Goal: Entertainment & Leisure: Consume media (video, audio)

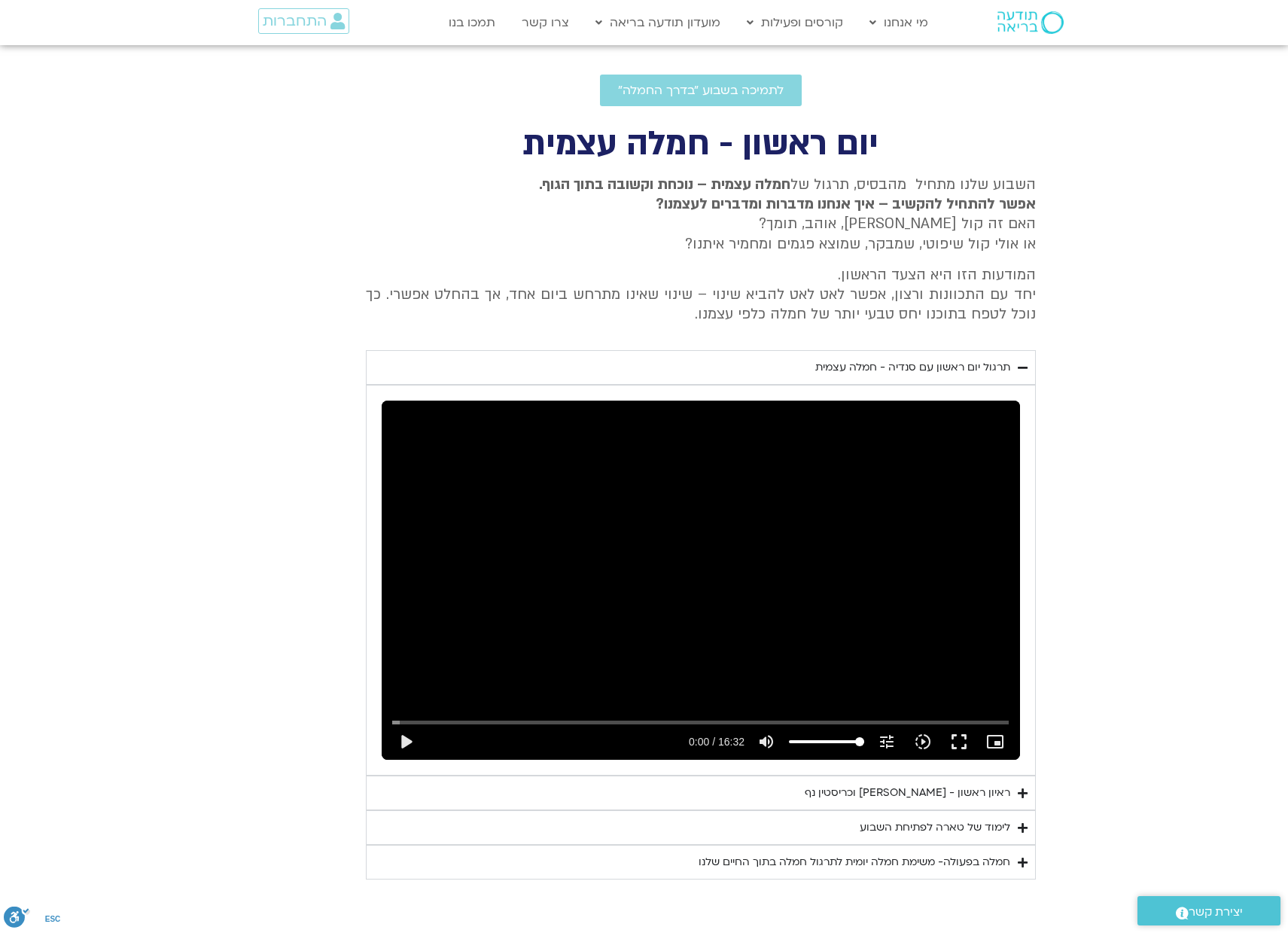
scroll to position [512, 0]
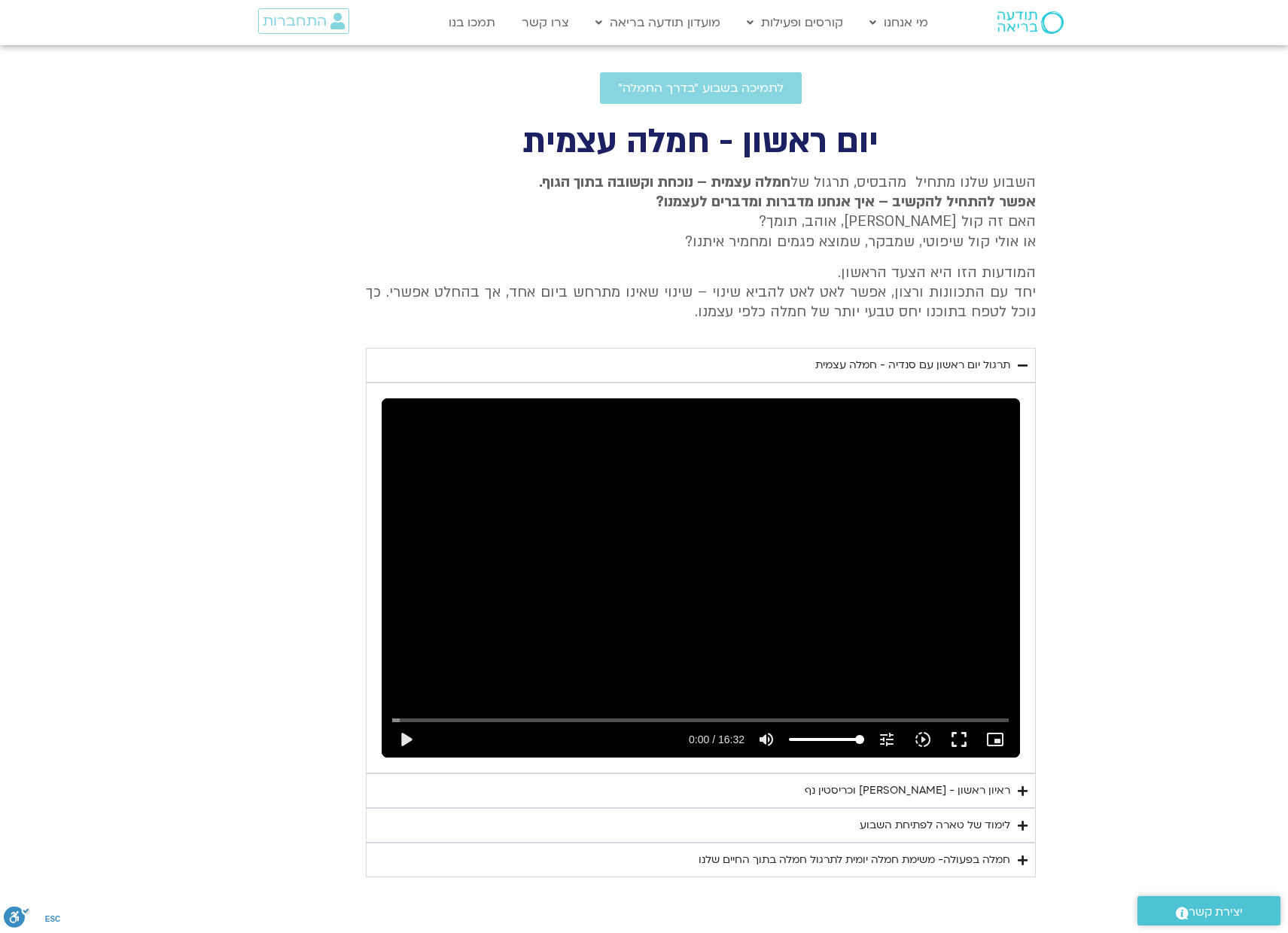
click at [985, 788] on div "ראיון ראשון - [PERSON_NAME] וכריסטין נף" at bounding box center [907, 790] width 205 height 18
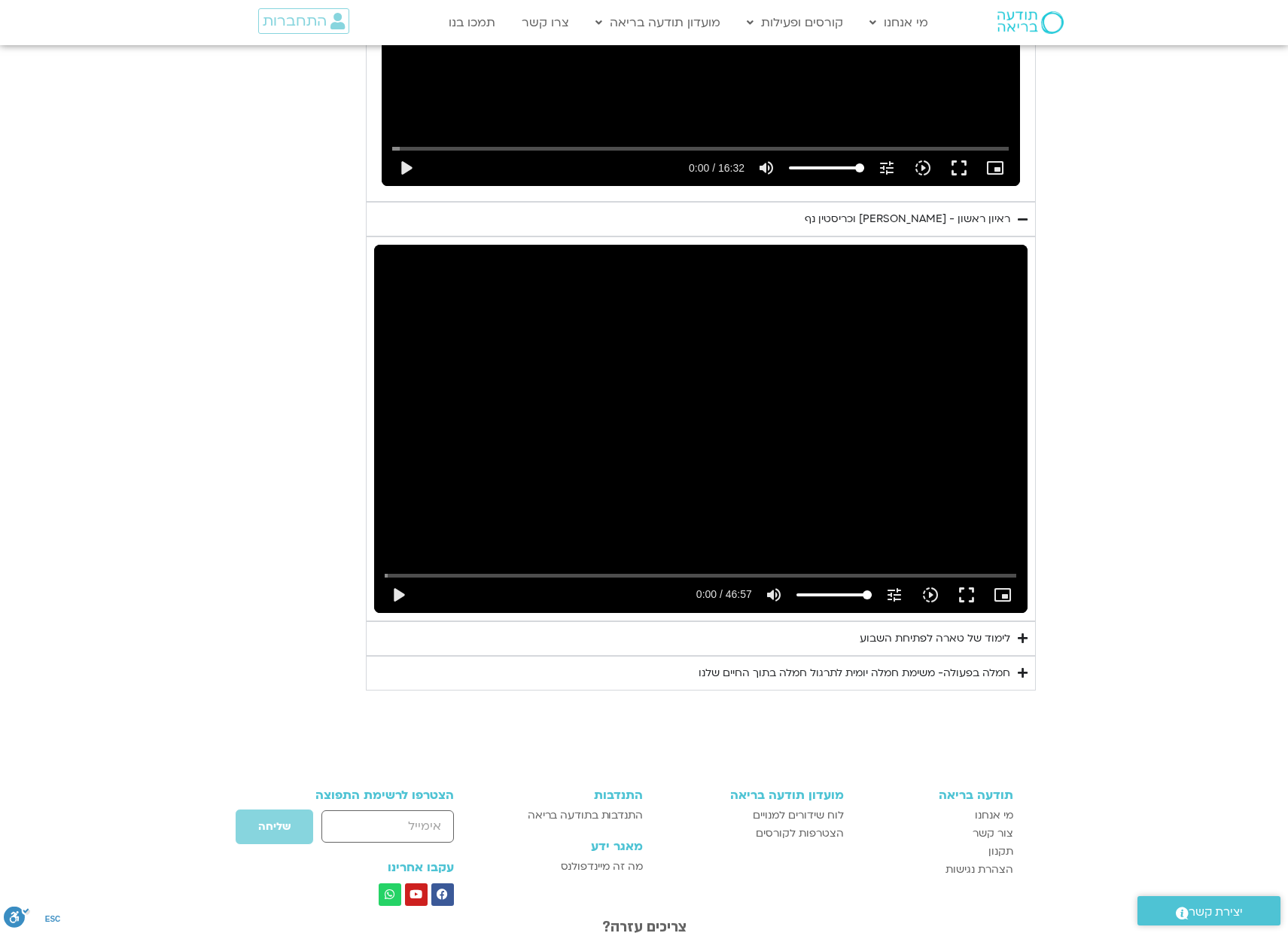
scroll to position [1085, 0]
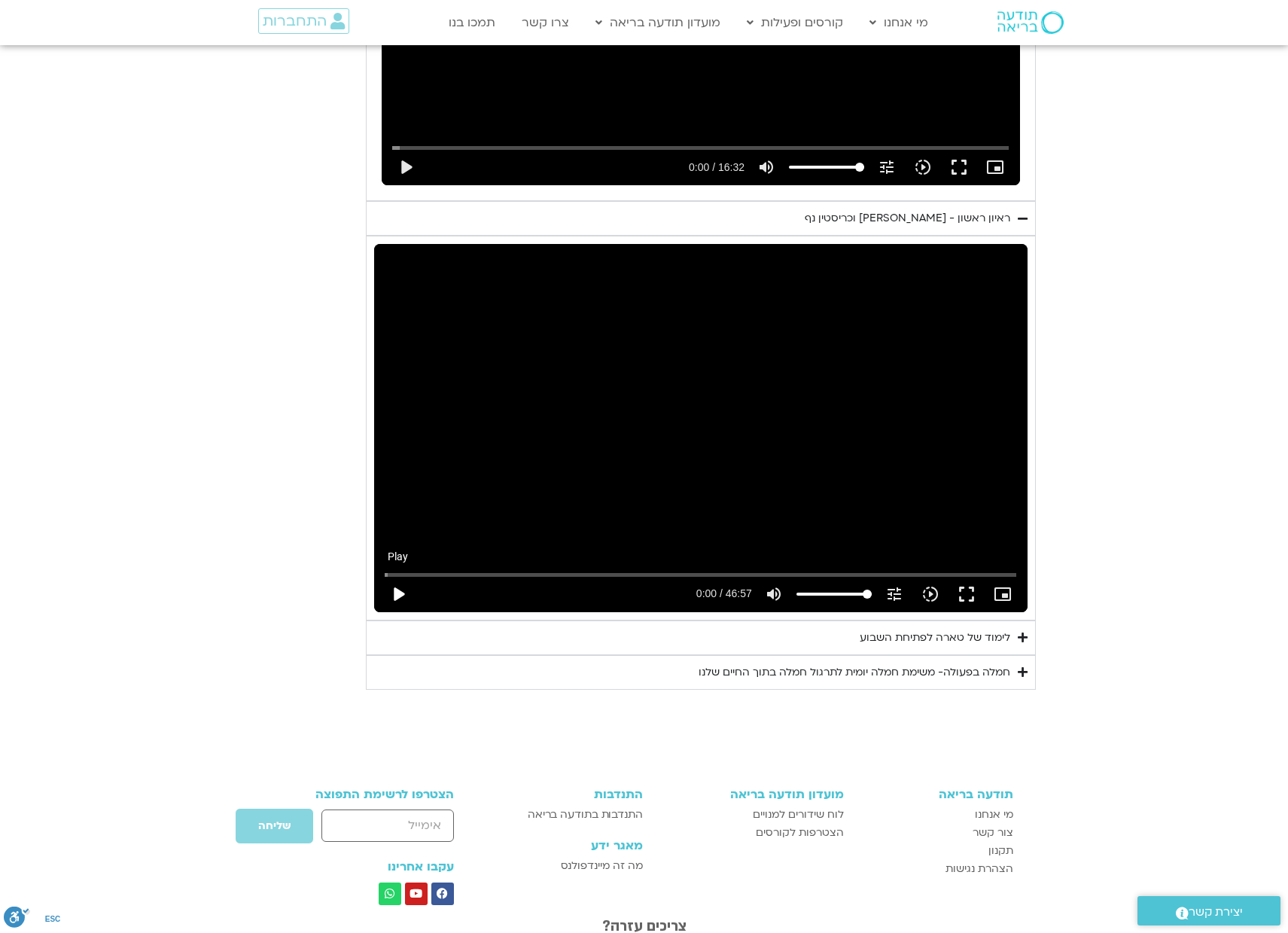
click at [399, 593] on button "play_arrow" at bounding box center [398, 594] width 36 height 36
click at [396, 592] on button "pause" at bounding box center [398, 594] width 36 height 36
click at [399, 594] on button "play_arrow" at bounding box center [398, 594] width 36 height 36
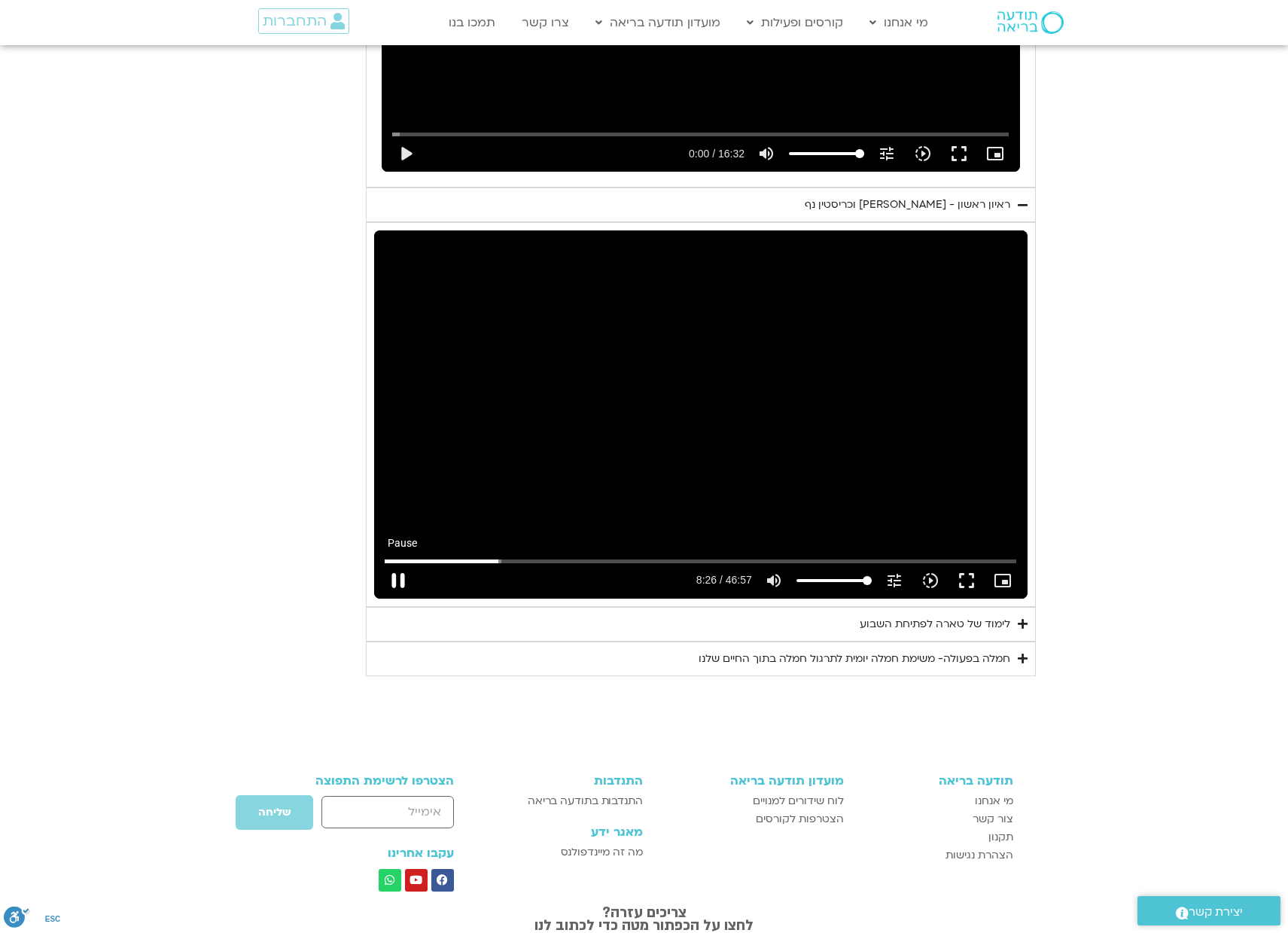
click at [399, 579] on button "pause" at bounding box center [398, 580] width 36 height 36
click at [398, 580] on button "play_arrow" at bounding box center [398, 580] width 36 height 36
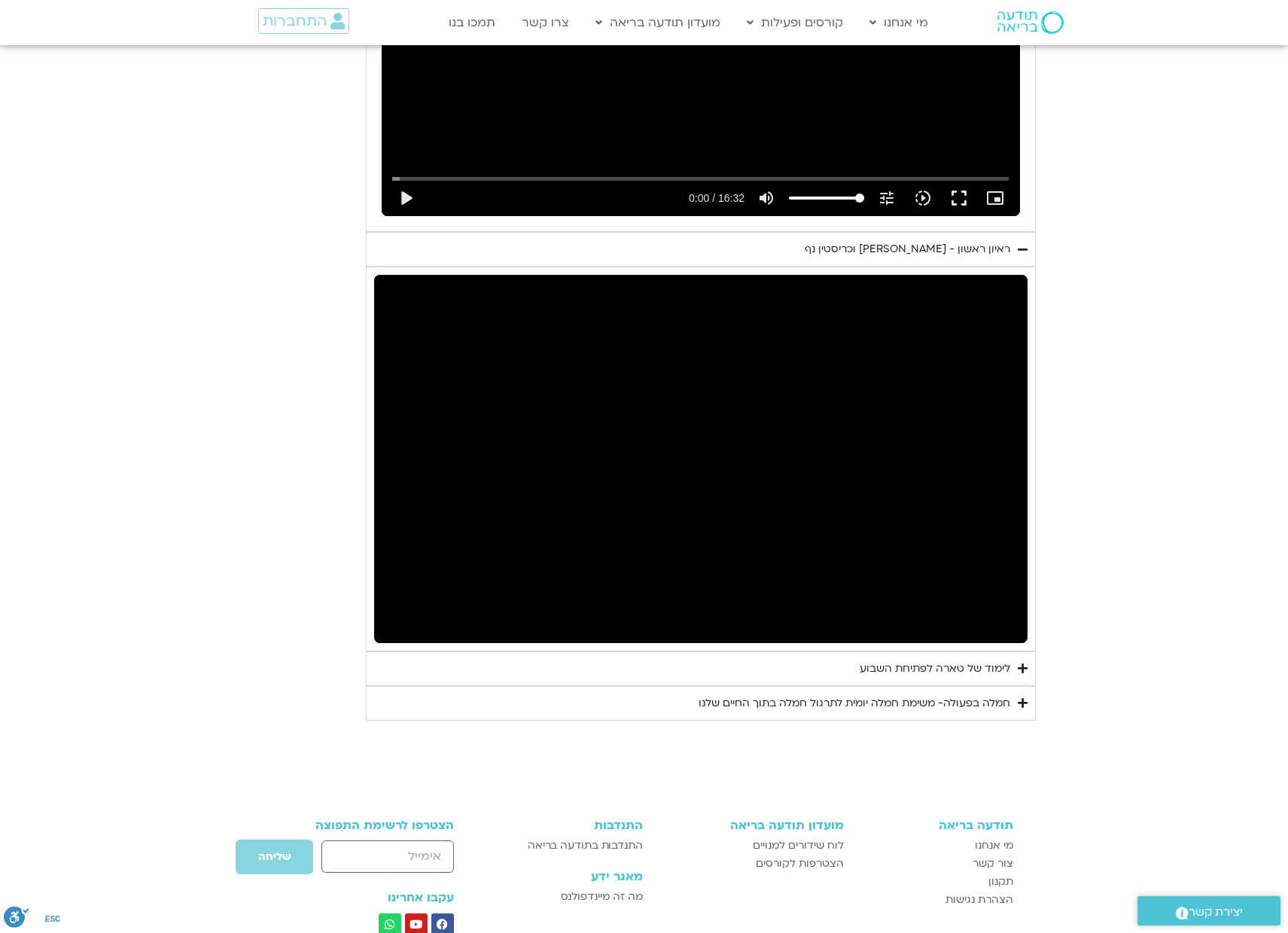
scroll to position [1076, 0]
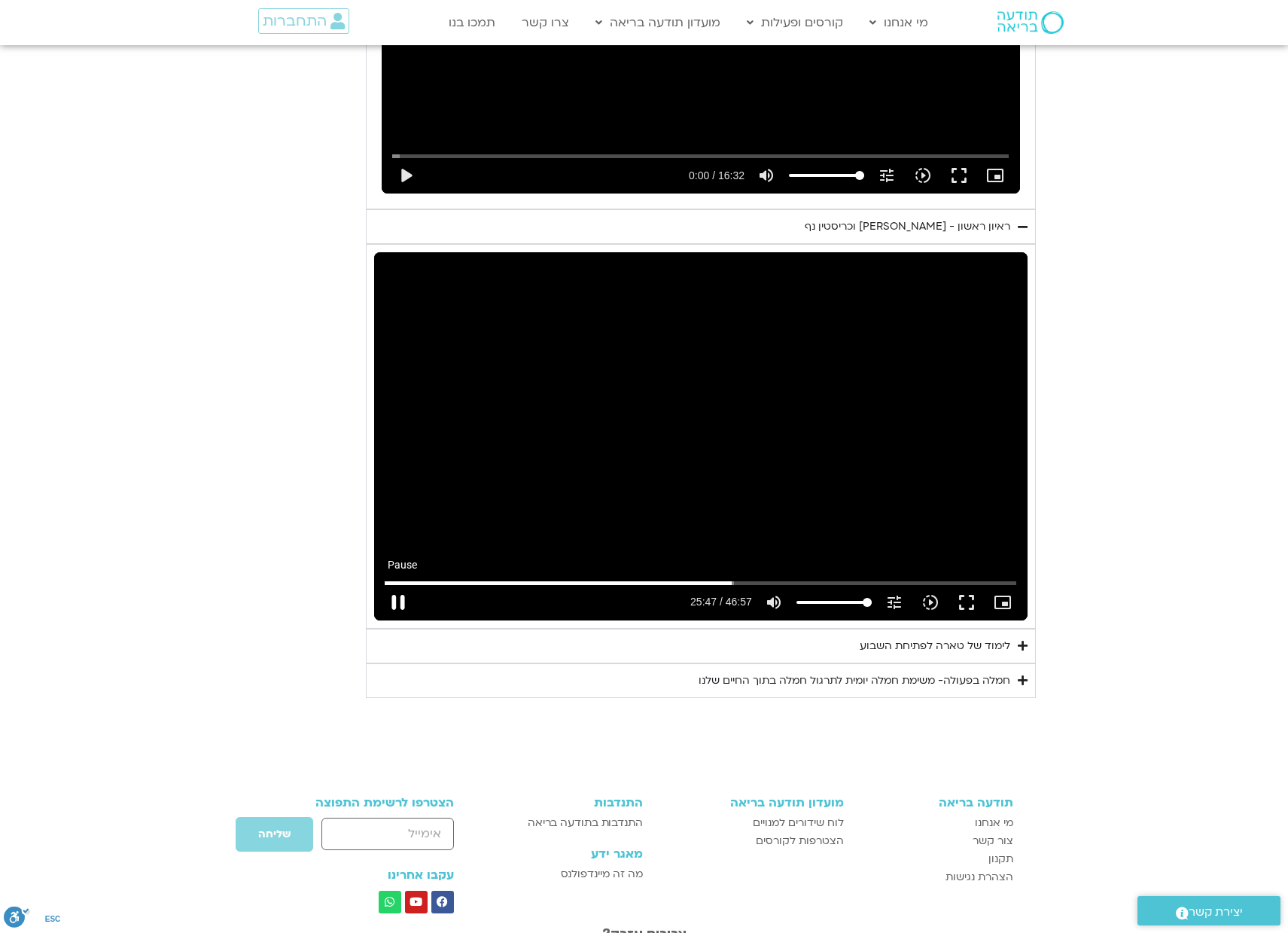
click at [395, 600] on button "pause" at bounding box center [398, 602] width 36 height 36
click at [397, 599] on button "play_arrow" at bounding box center [398, 602] width 36 height 36
click at [721, 581] on input "Seek" at bounding box center [700, 583] width 632 height 9
click at [394, 603] on button "pause" at bounding box center [398, 602] width 36 height 36
click at [399, 601] on button "play_arrow" at bounding box center [398, 602] width 36 height 36
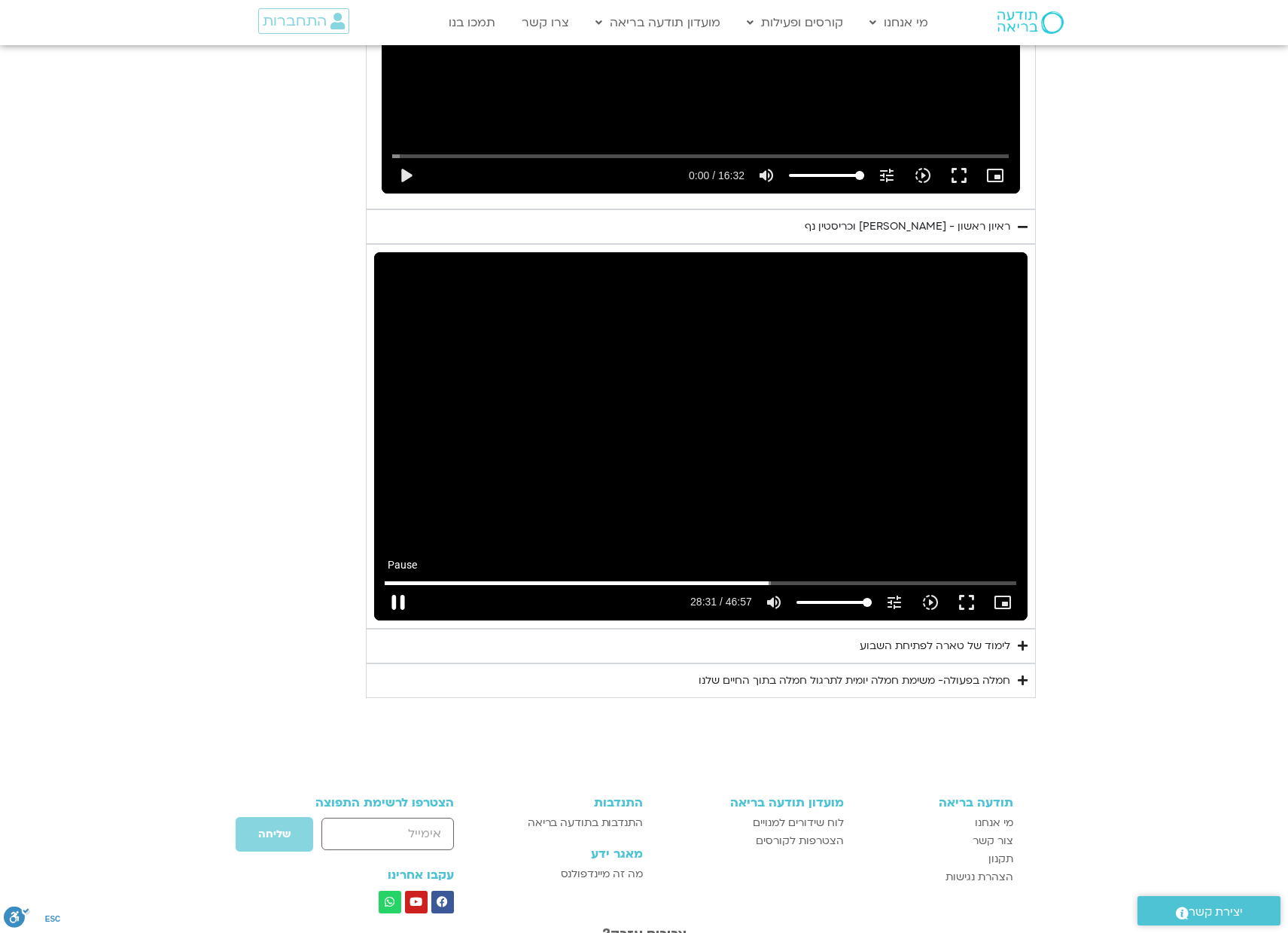
click at [394, 599] on button "pause" at bounding box center [398, 602] width 36 height 36
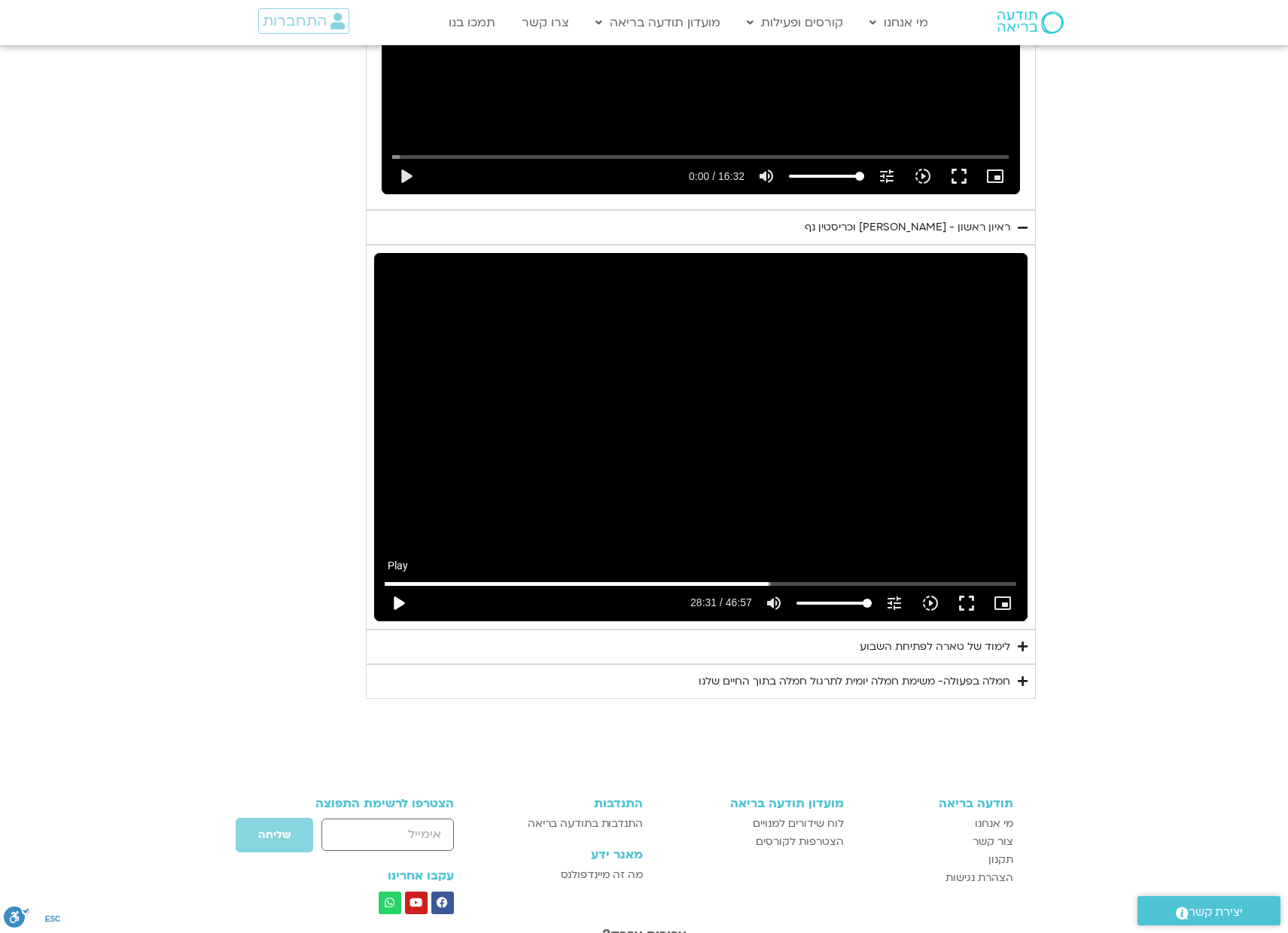
scroll to position [1073, 0]
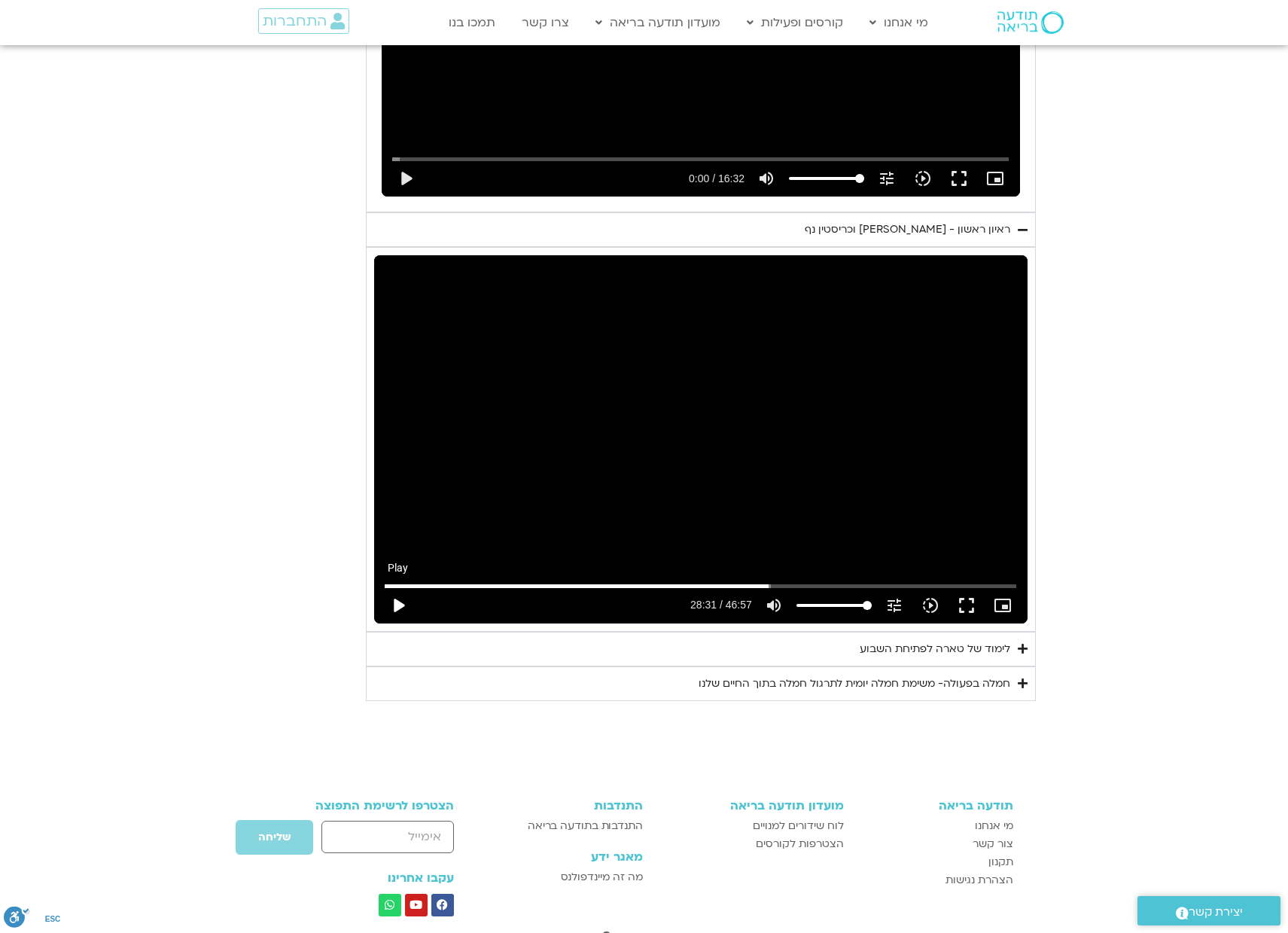
click at [402, 603] on button "play_arrow" at bounding box center [398, 605] width 36 height 36
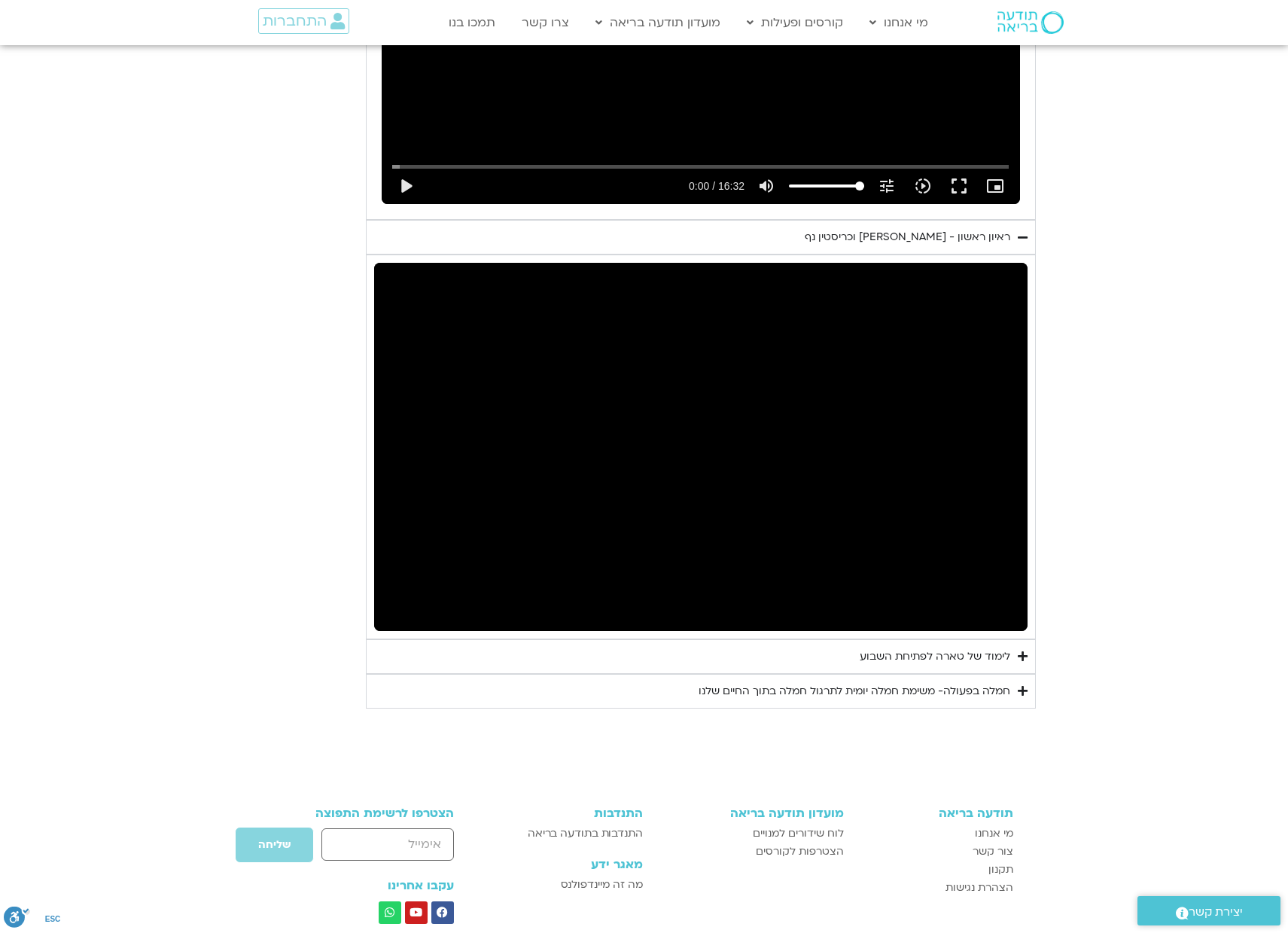
scroll to position [1068, 0]
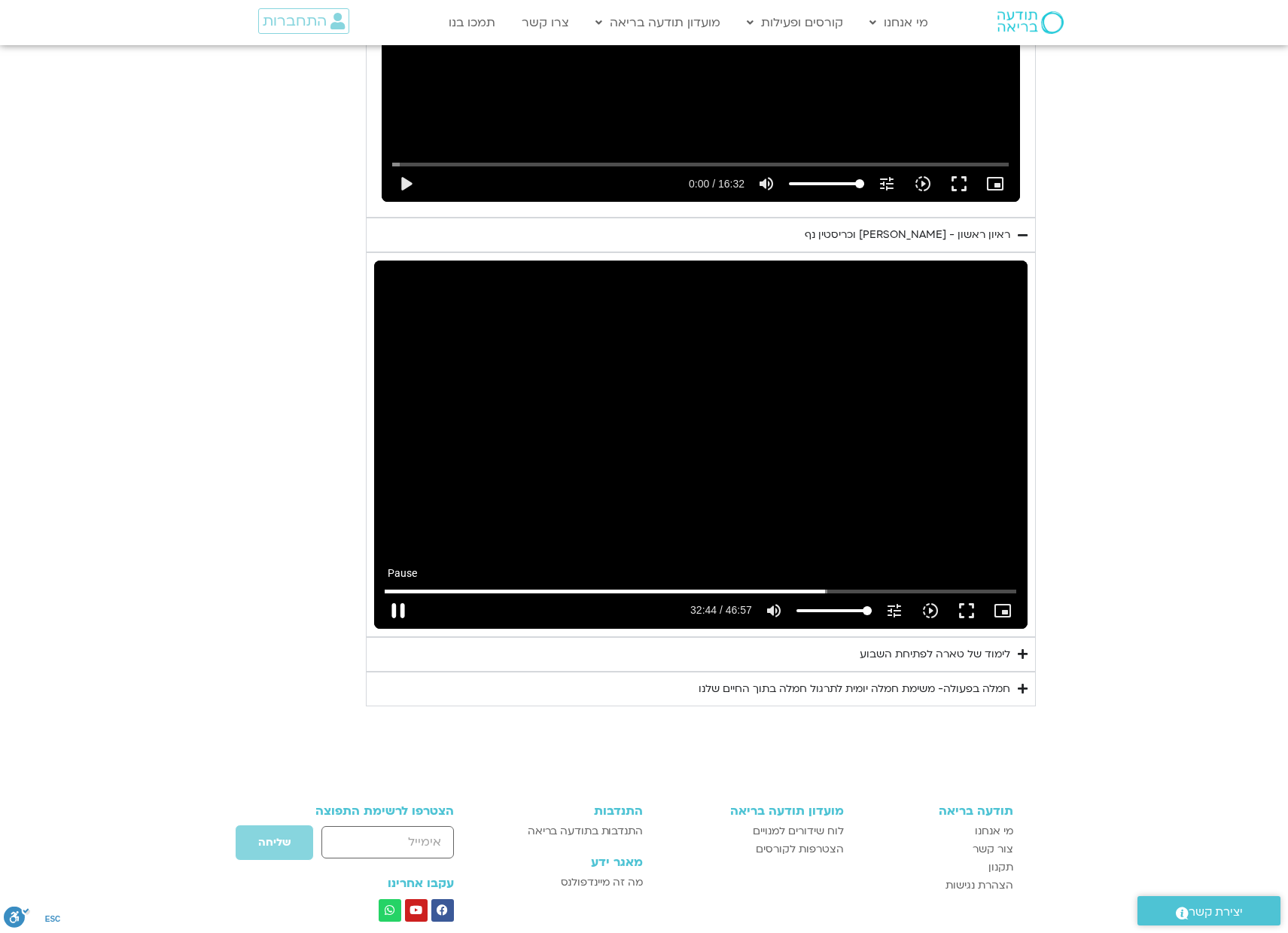
click at [396, 607] on button "pause" at bounding box center [398, 610] width 36 height 36
click at [396, 608] on button "play_arrow" at bounding box center [398, 610] width 36 height 36
click at [397, 604] on button "pause" at bounding box center [398, 610] width 36 height 36
click at [333, 603] on div "יום ראשון - חמלה עצמית השבוע שלנו מתחיל מהבסיס, תרגול של חמלה עצמית – נוכחת וקש…" at bounding box center [644, 138] width 782 height 1135
click at [396, 610] on button "play_arrow" at bounding box center [398, 610] width 36 height 36
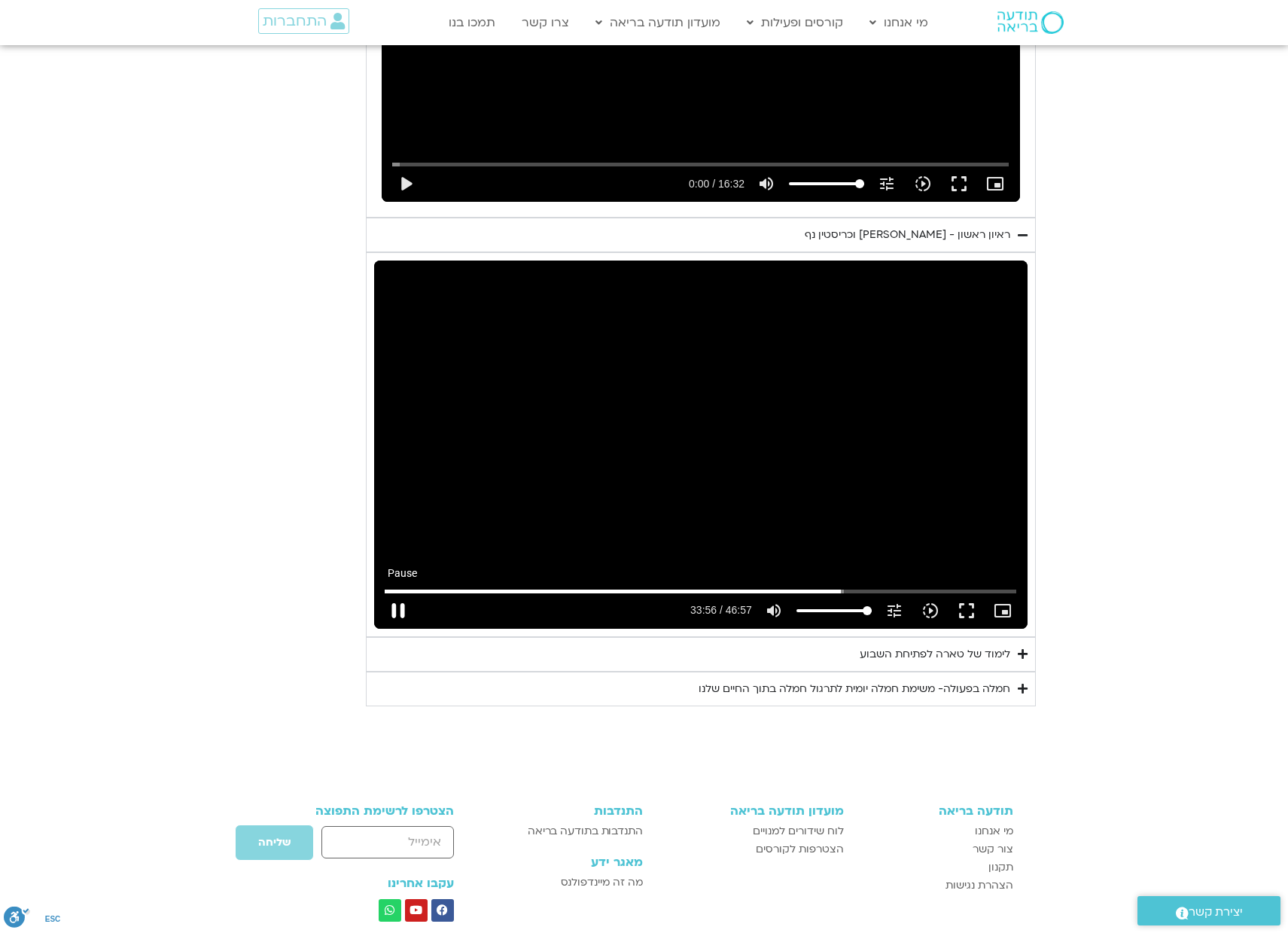
click at [401, 609] on button "pause" at bounding box center [398, 610] width 36 height 36
type input "2036.894976"
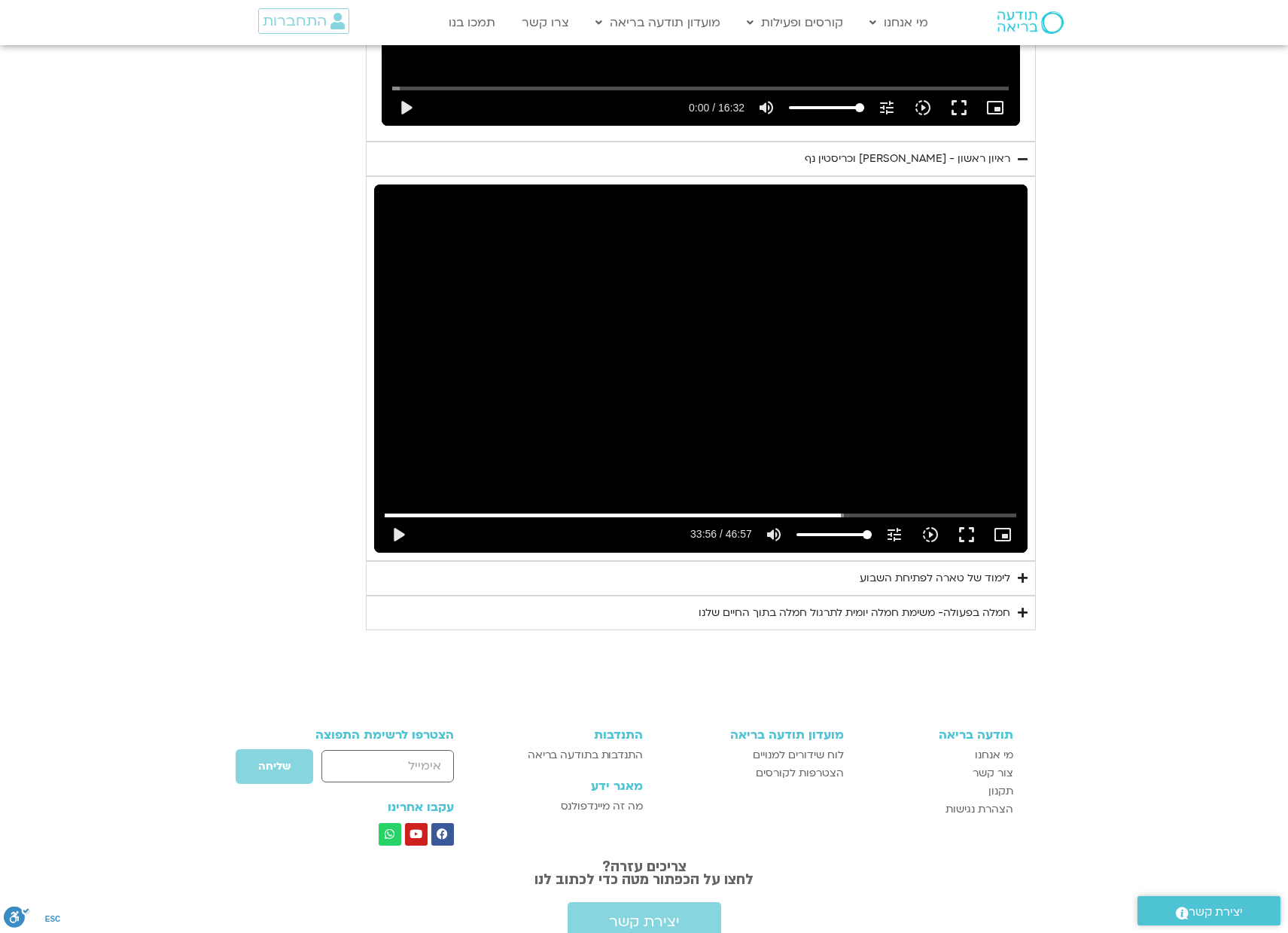
scroll to position [1228, 0]
